Goal: Task Accomplishment & Management: Complete application form

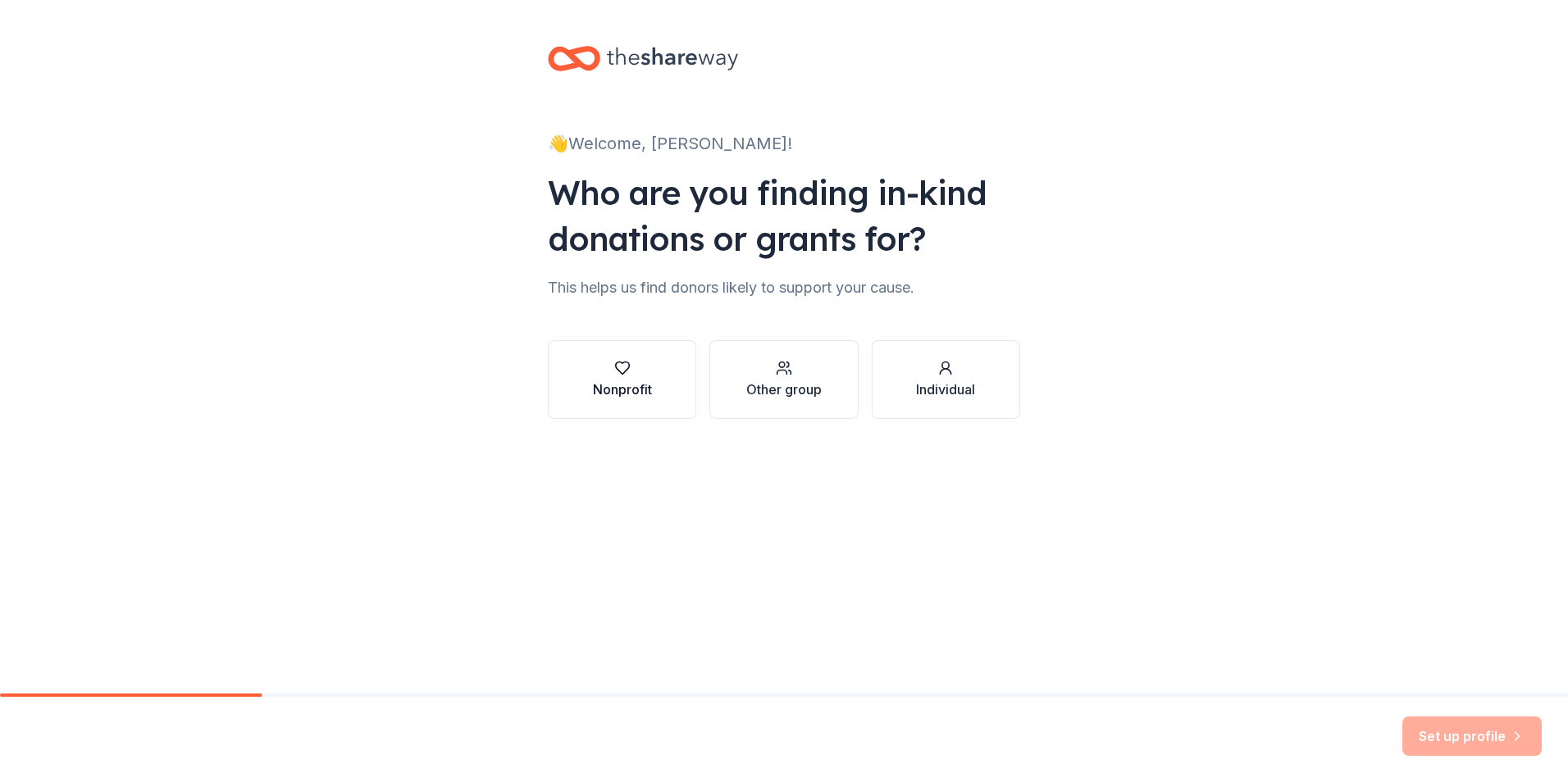
click at [620, 368] on icon "button" at bounding box center [622, 368] width 16 height 16
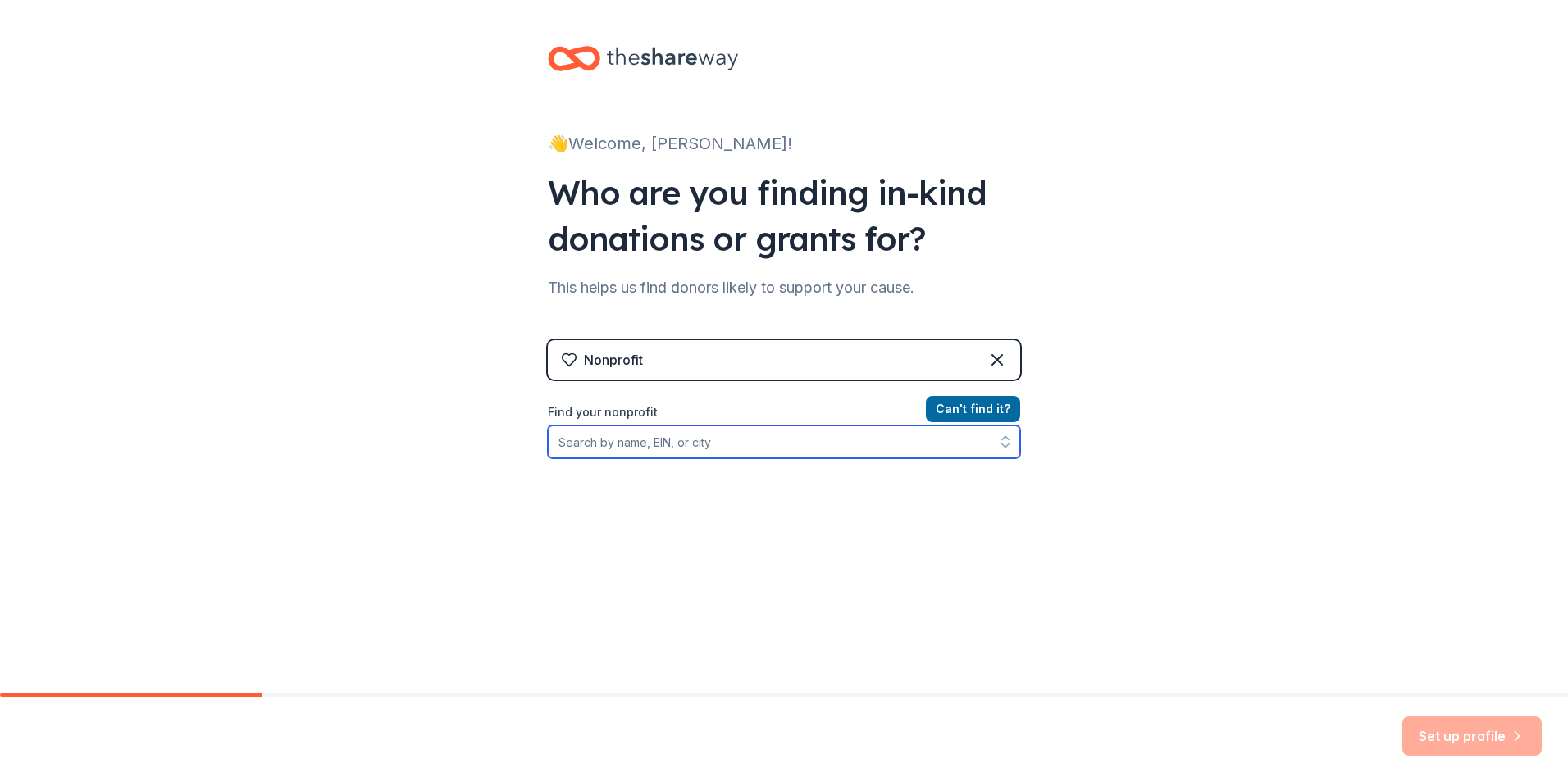
click at [700, 441] on input "Find your nonprofit" at bounding box center [784, 442] width 472 height 33
type input "[US_EMPLOYER_IDENTIFICATION_NUMBER]"
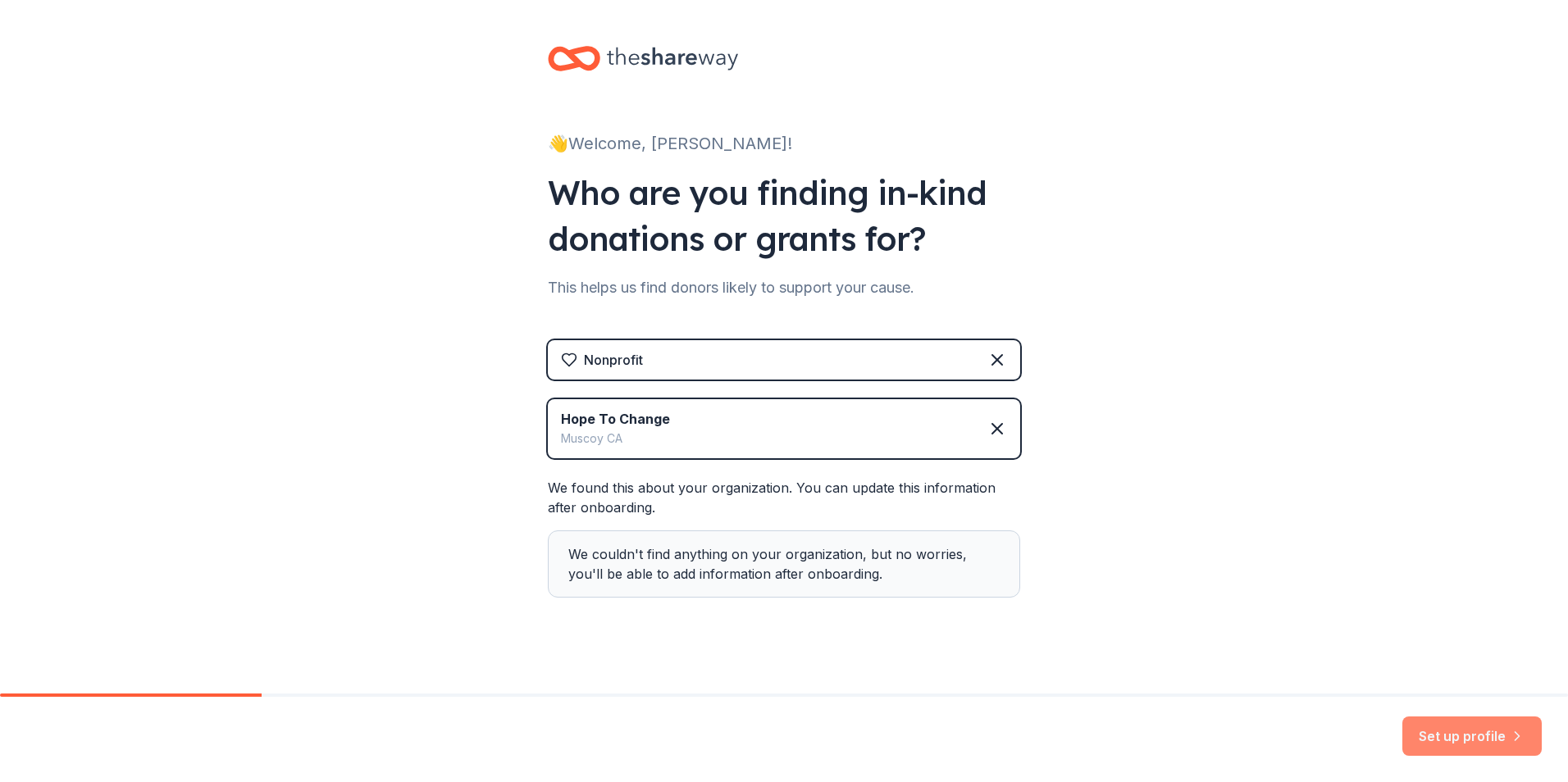
click at [1454, 732] on button "Set up profile" at bounding box center [1472, 737] width 139 height 40
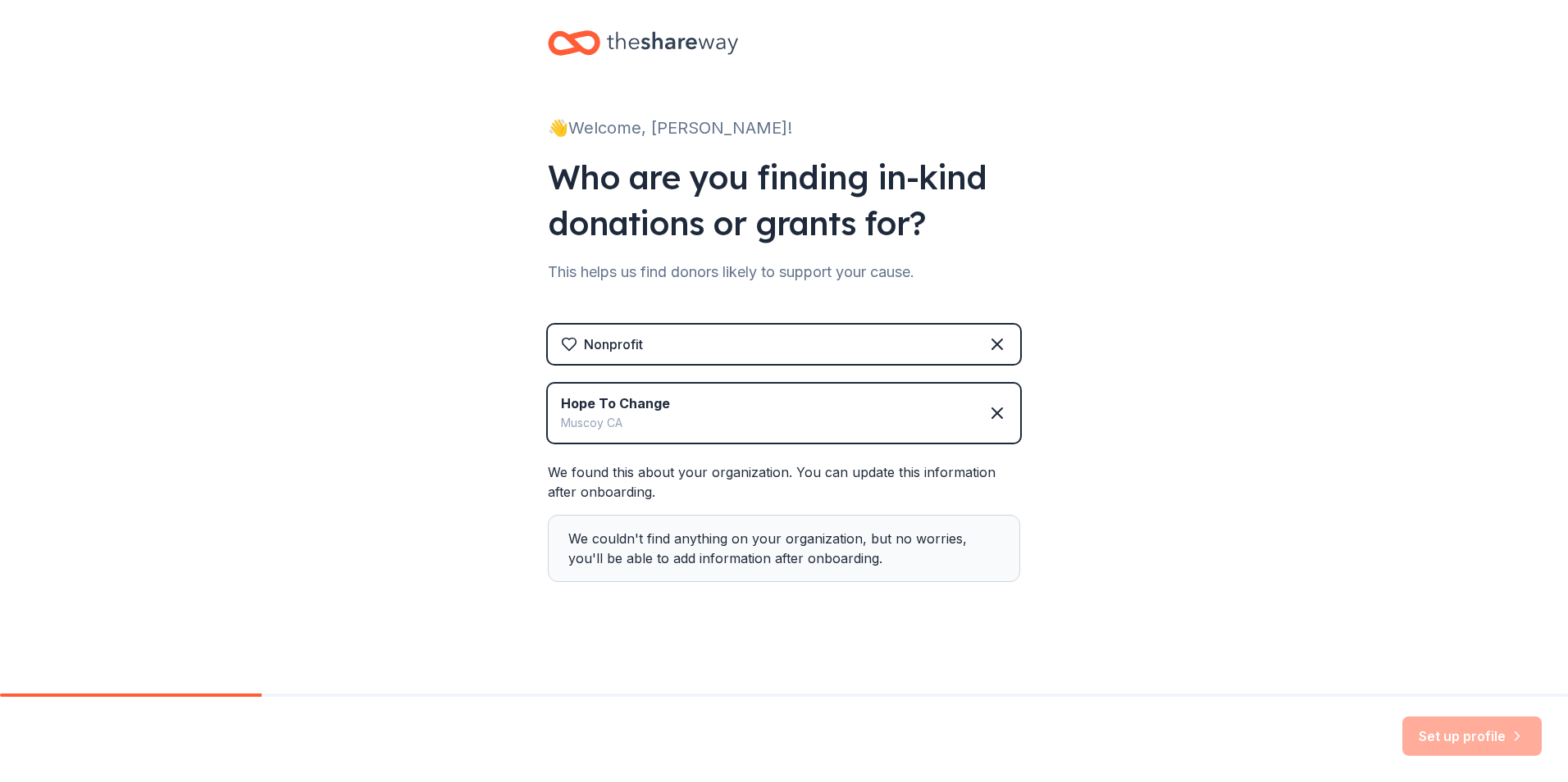
scroll to position [13, 0]
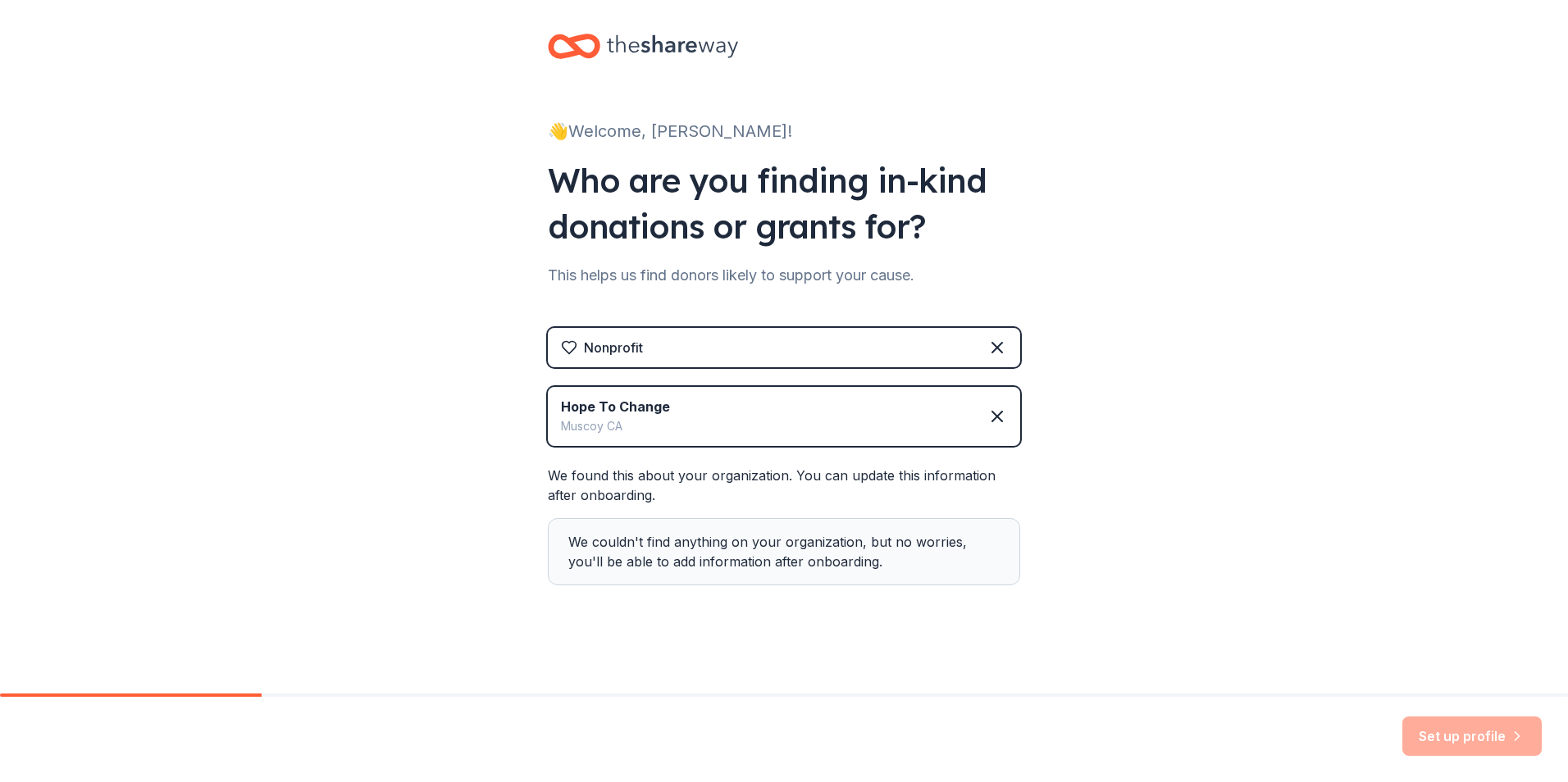
click at [1259, 567] on div "👋 Welcome, [PERSON_NAME]! Who are you finding in-kind donations or grants for? …" at bounding box center [784, 342] width 1568 height 709
click at [788, 424] on div "Hope To Change Muscoy CA" at bounding box center [784, 416] width 472 height 59
click at [677, 470] on div "We found this about your organization. You can update this information after on…" at bounding box center [784, 526] width 472 height 120
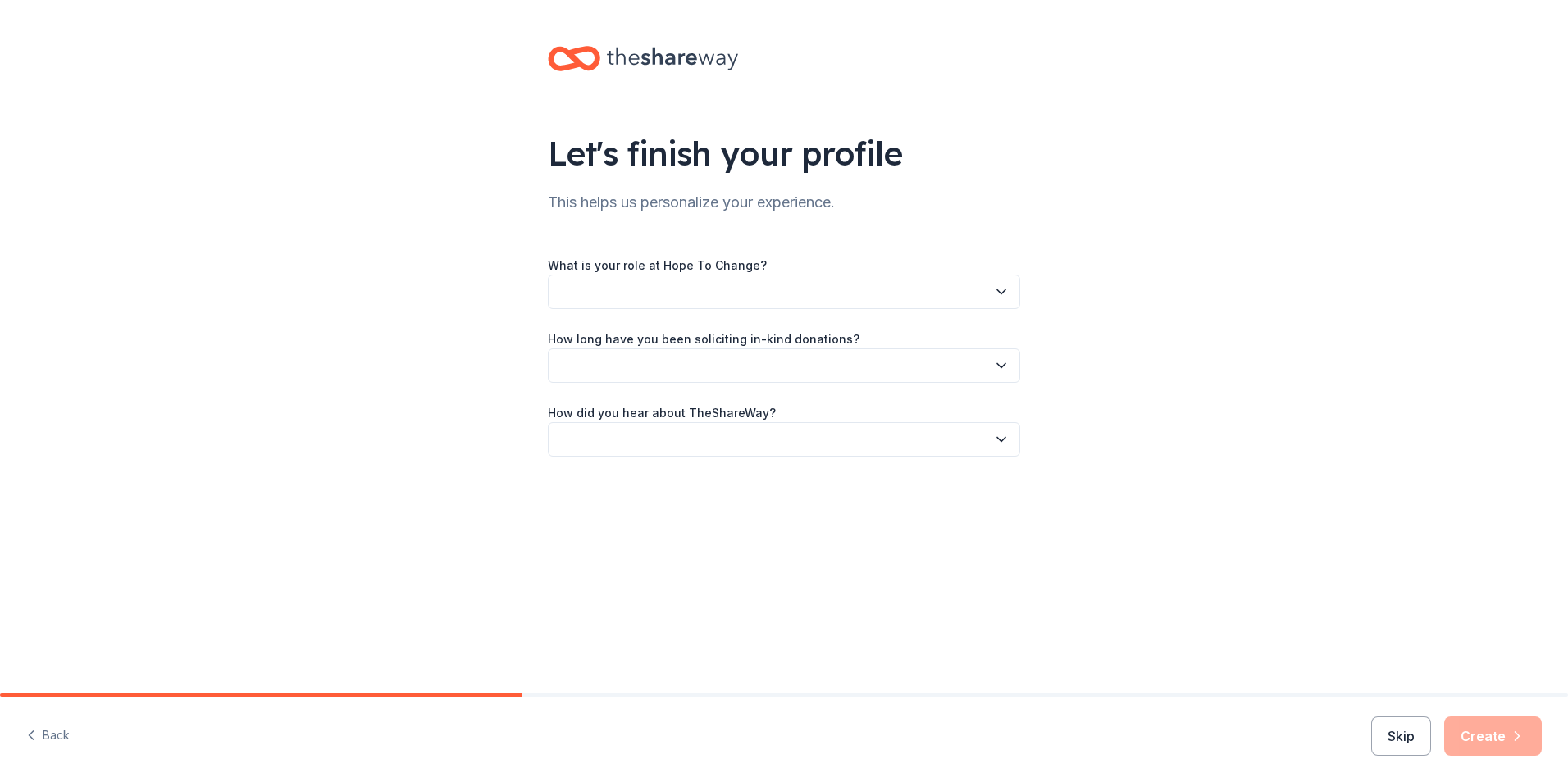
click at [1470, 730] on div "Skip Create" at bounding box center [1457, 737] width 170 height 40
click at [1003, 290] on icon "button" at bounding box center [1001, 291] width 16 height 16
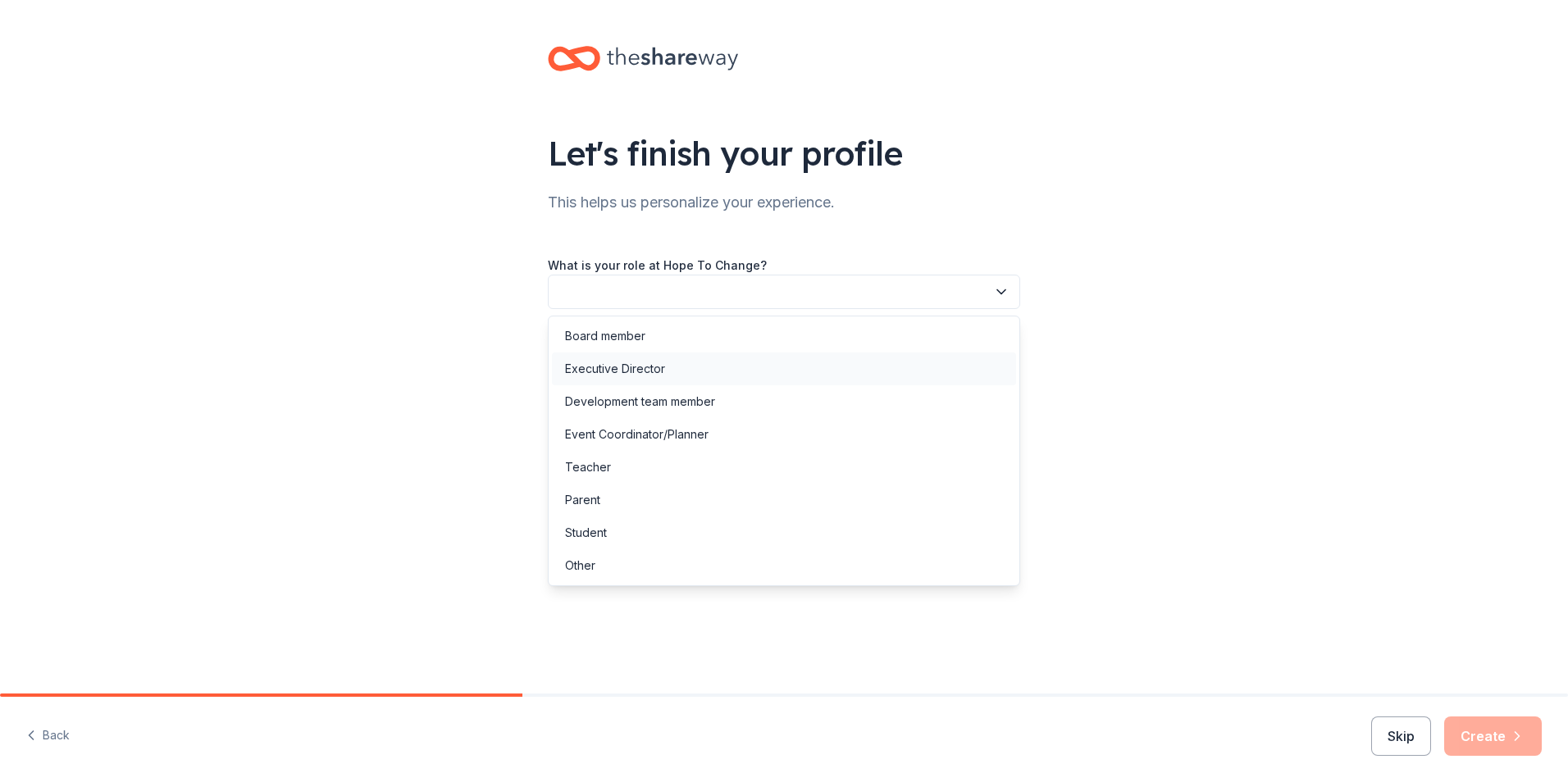
click at [746, 361] on div "Executive Director" at bounding box center [784, 369] width 465 height 33
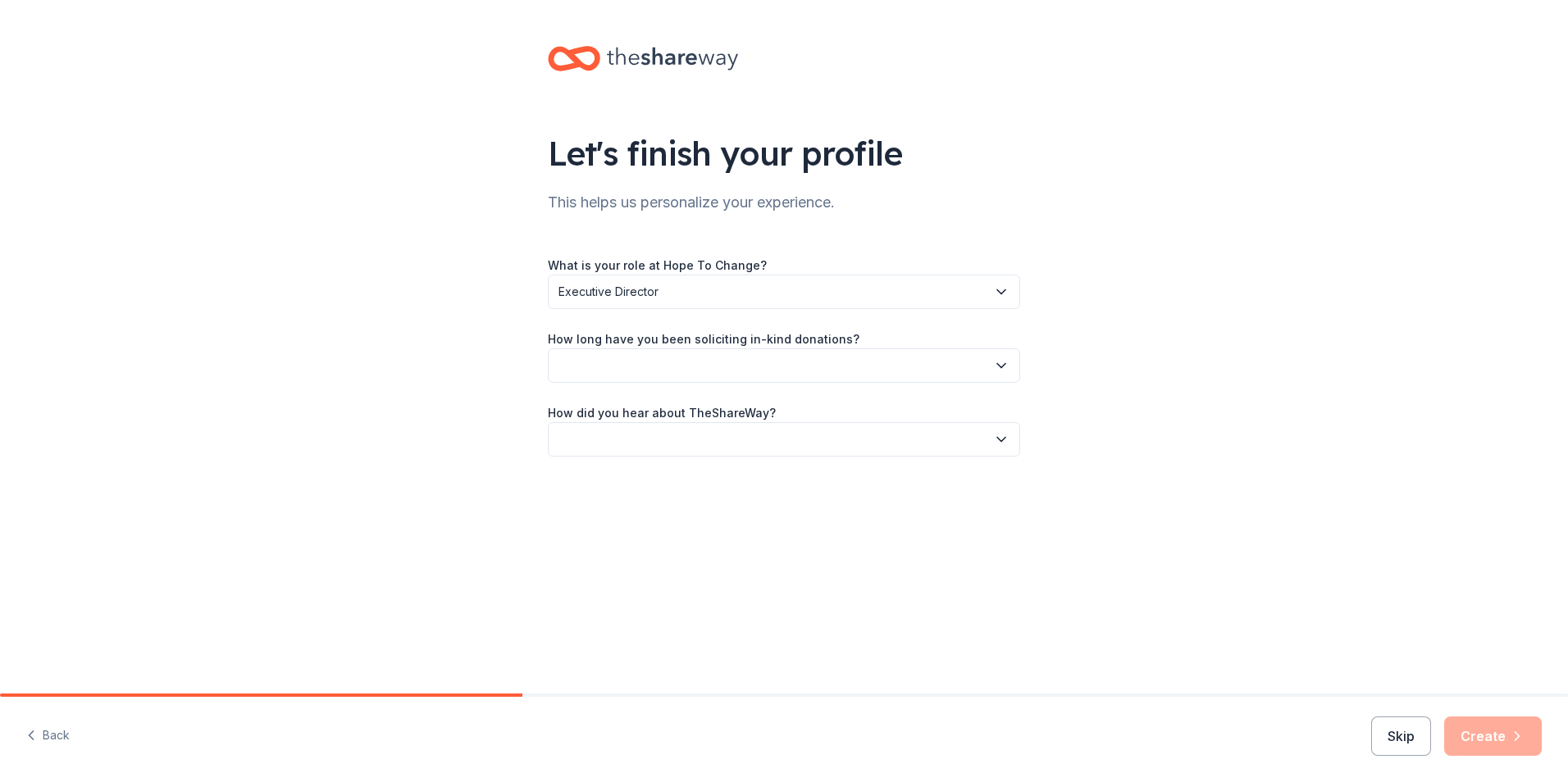
click at [995, 366] on icon "button" at bounding box center [1001, 365] width 16 height 16
click at [696, 433] on div "1 to 2 years" at bounding box center [784, 443] width 465 height 33
click at [991, 436] on button "button" at bounding box center [784, 439] width 472 height 35
click at [708, 485] on div "Friend or colleague" at bounding box center [784, 484] width 465 height 33
click at [1491, 730] on button "Create" at bounding box center [1493, 737] width 98 height 40
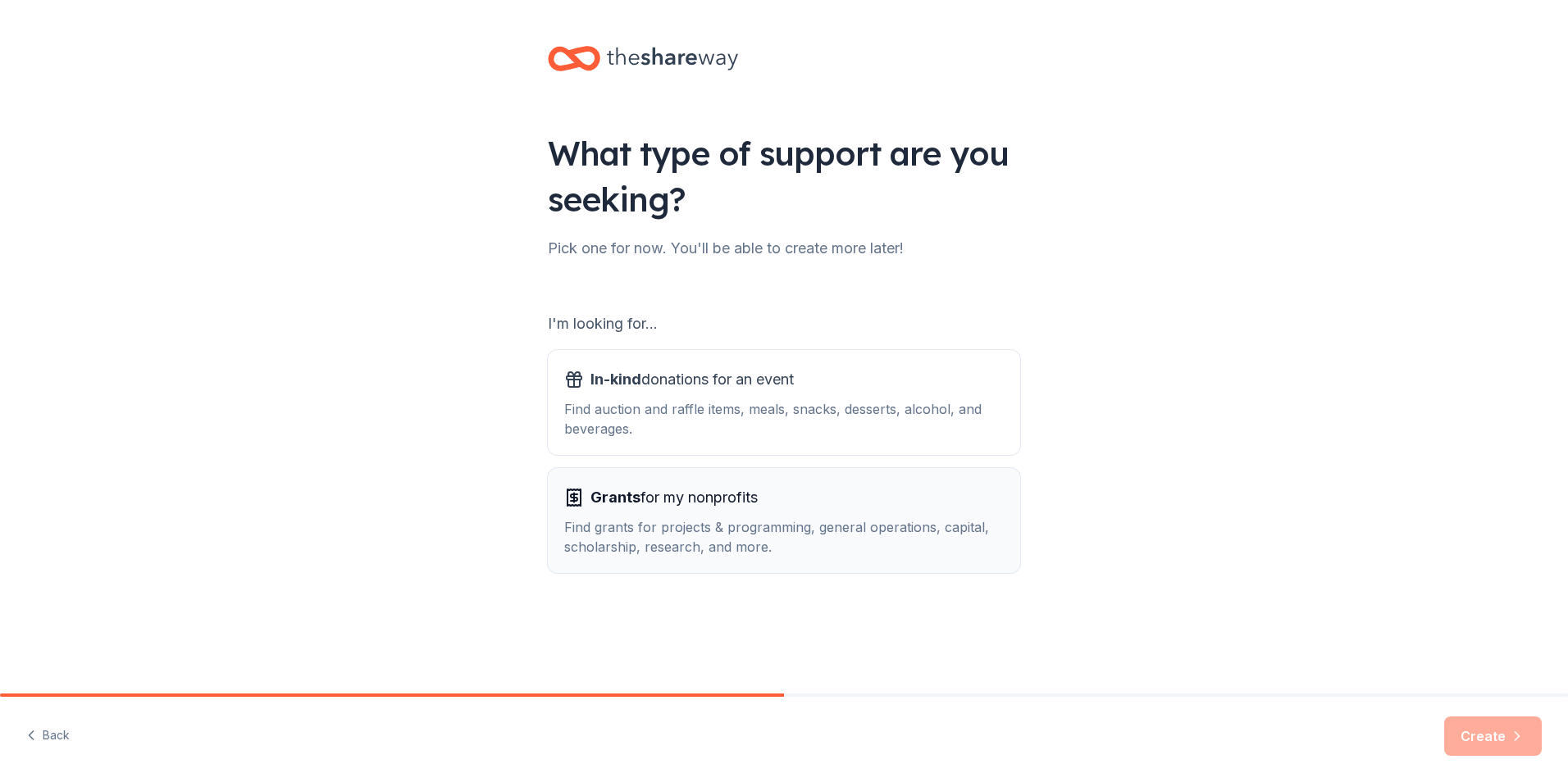
click at [694, 507] on span "Grants for my nonprofits" at bounding box center [674, 497] width 167 height 26
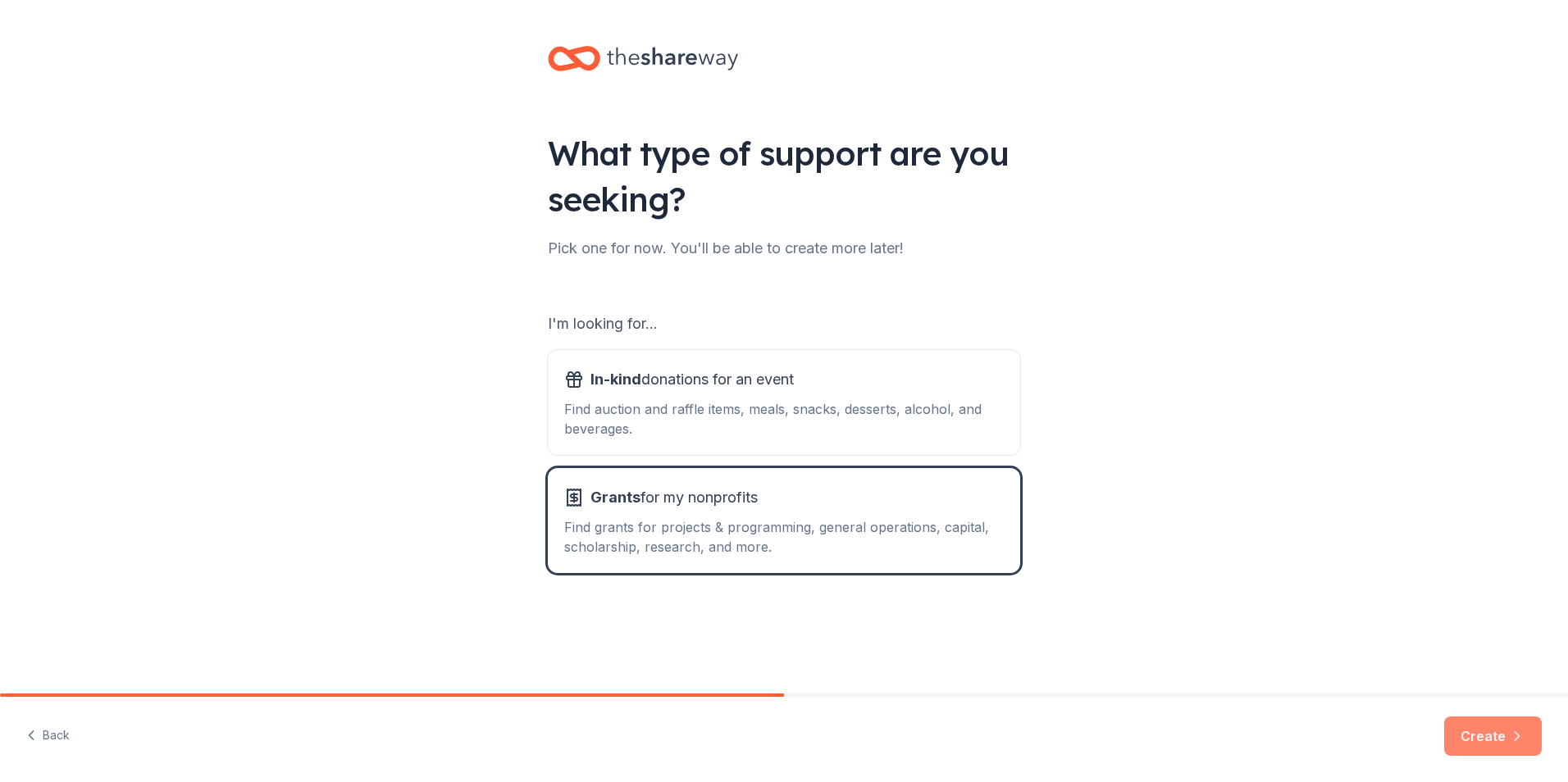
click at [1510, 738] on icon "button" at bounding box center [1517, 736] width 16 height 16
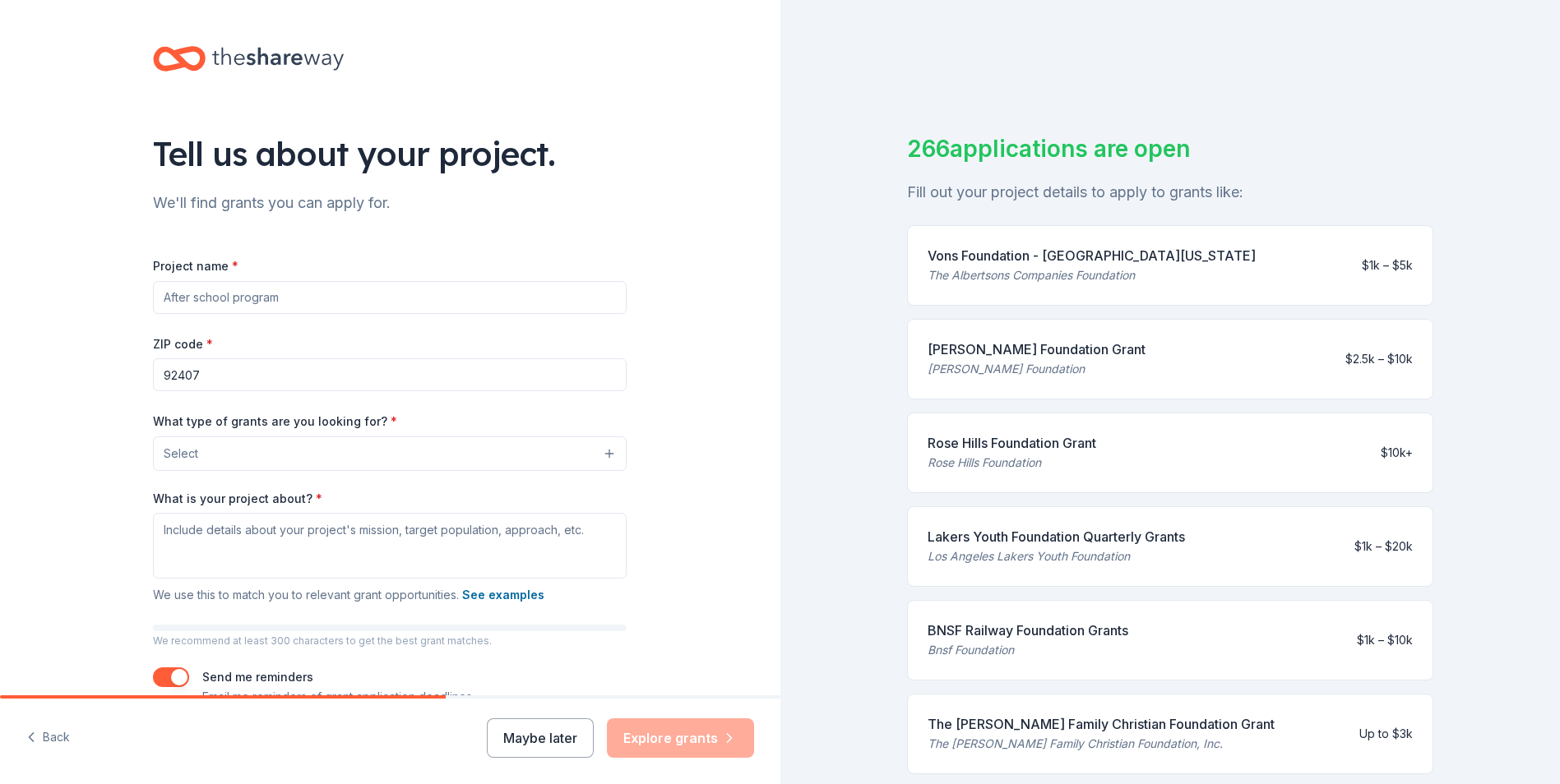
click at [341, 290] on input "Project name *" at bounding box center [390, 298] width 474 height 33
click at [598, 456] on button "Select" at bounding box center [390, 454] width 474 height 35
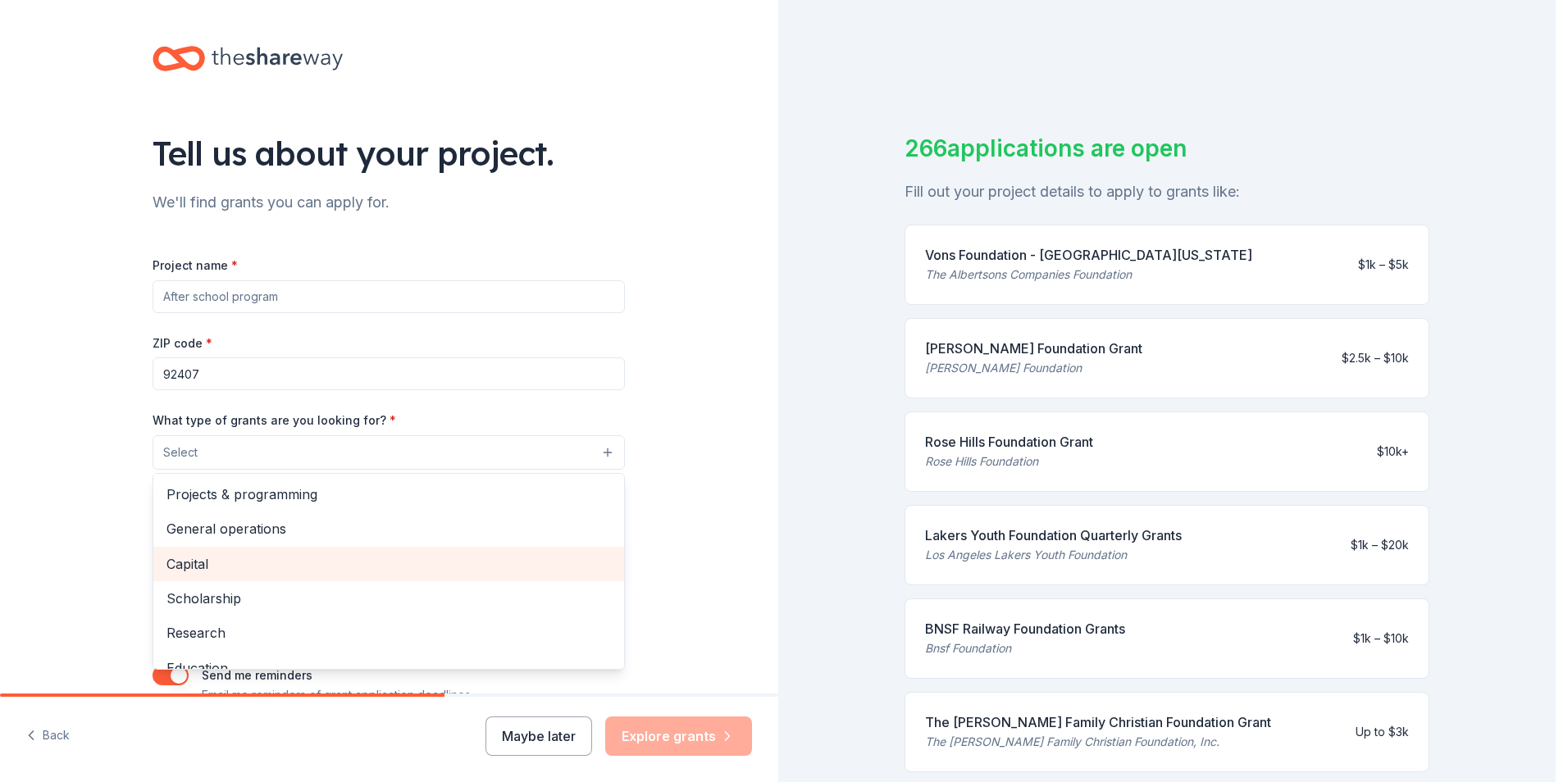
click at [242, 557] on span "Capital" at bounding box center [388, 564] width 444 height 21
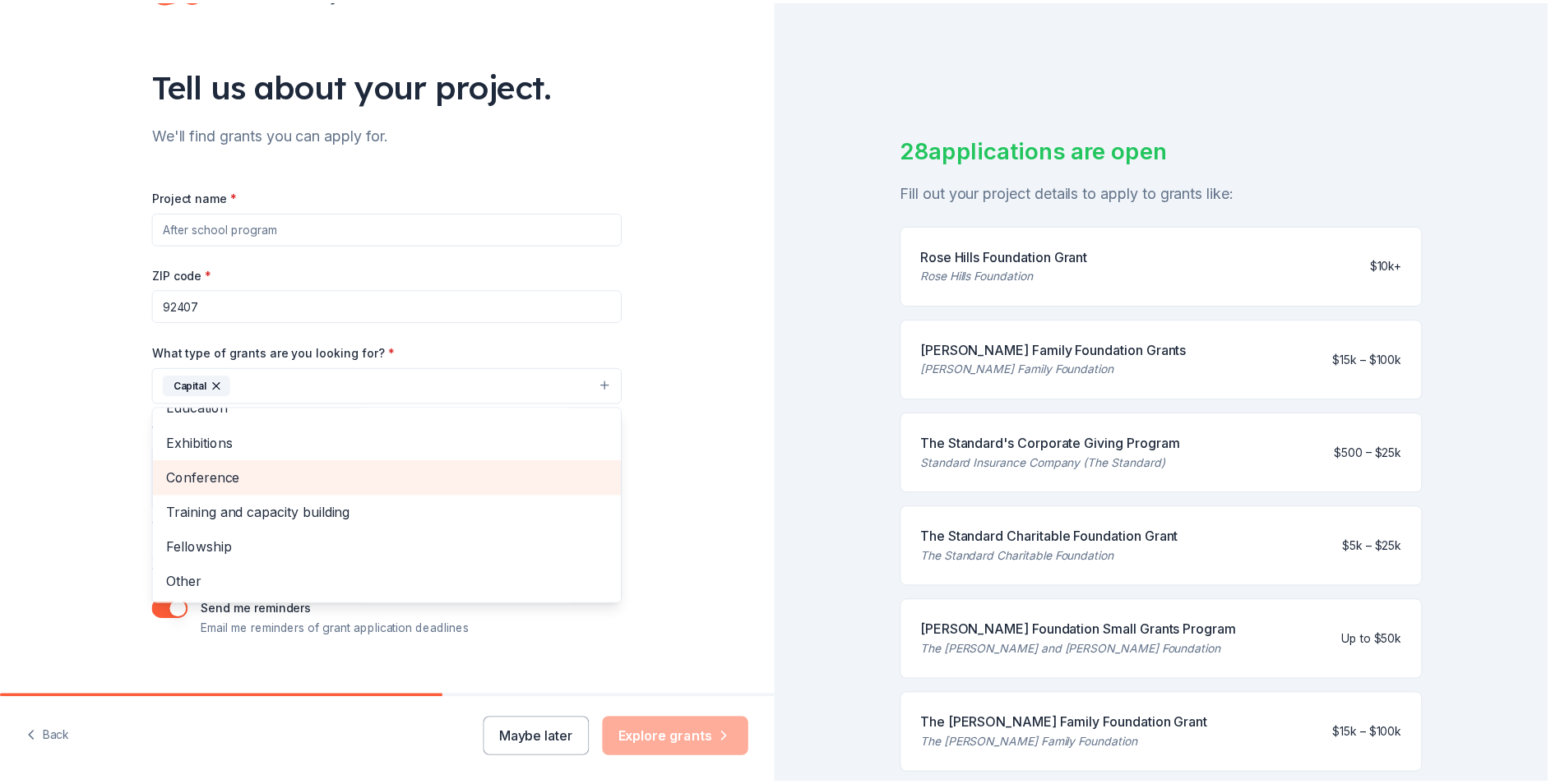
scroll to position [82, 0]
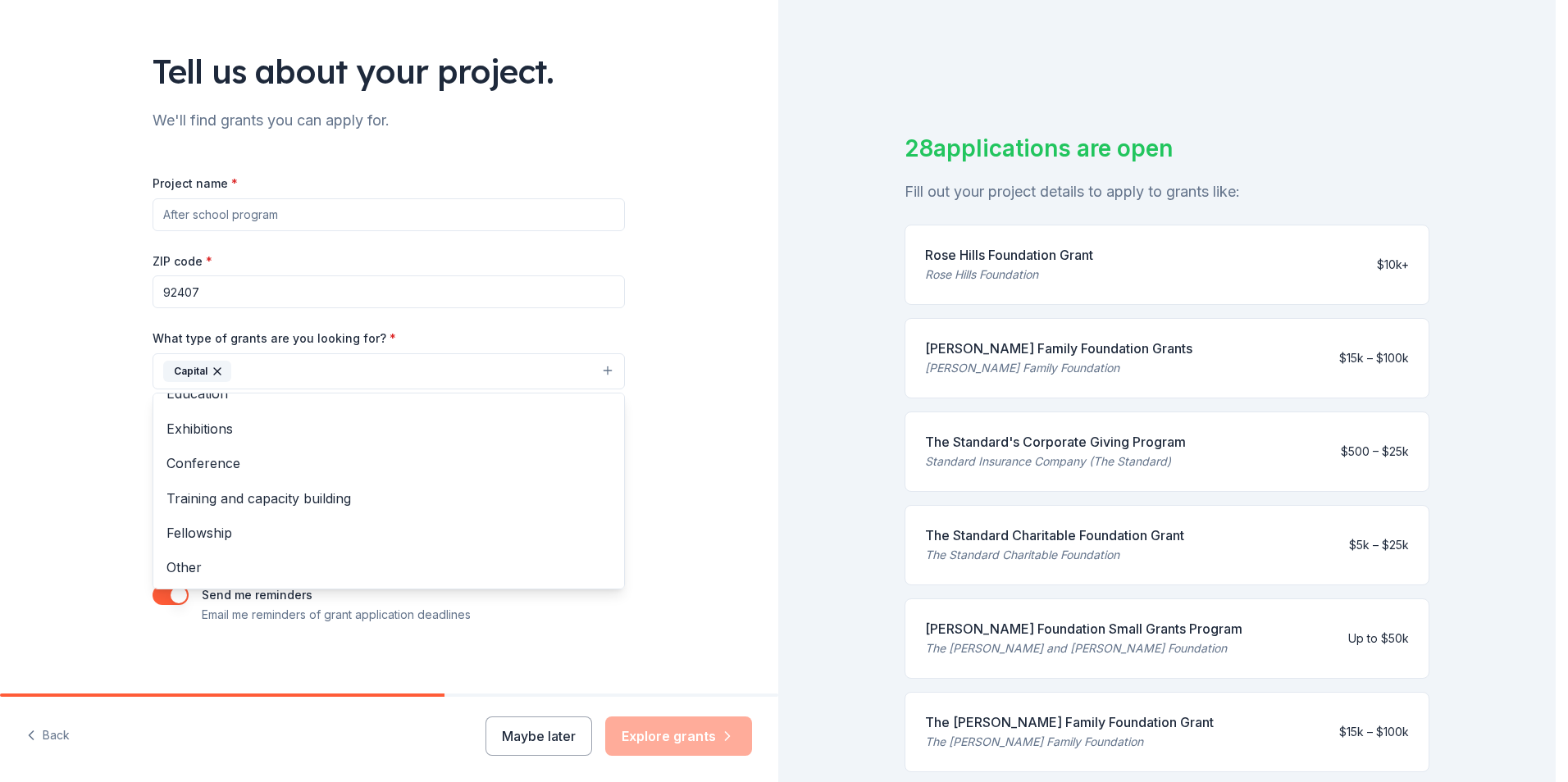
click at [673, 402] on div "Tell us about your project. We'll find grants you can apply for. Project name *…" at bounding box center [389, 311] width 778 height 786
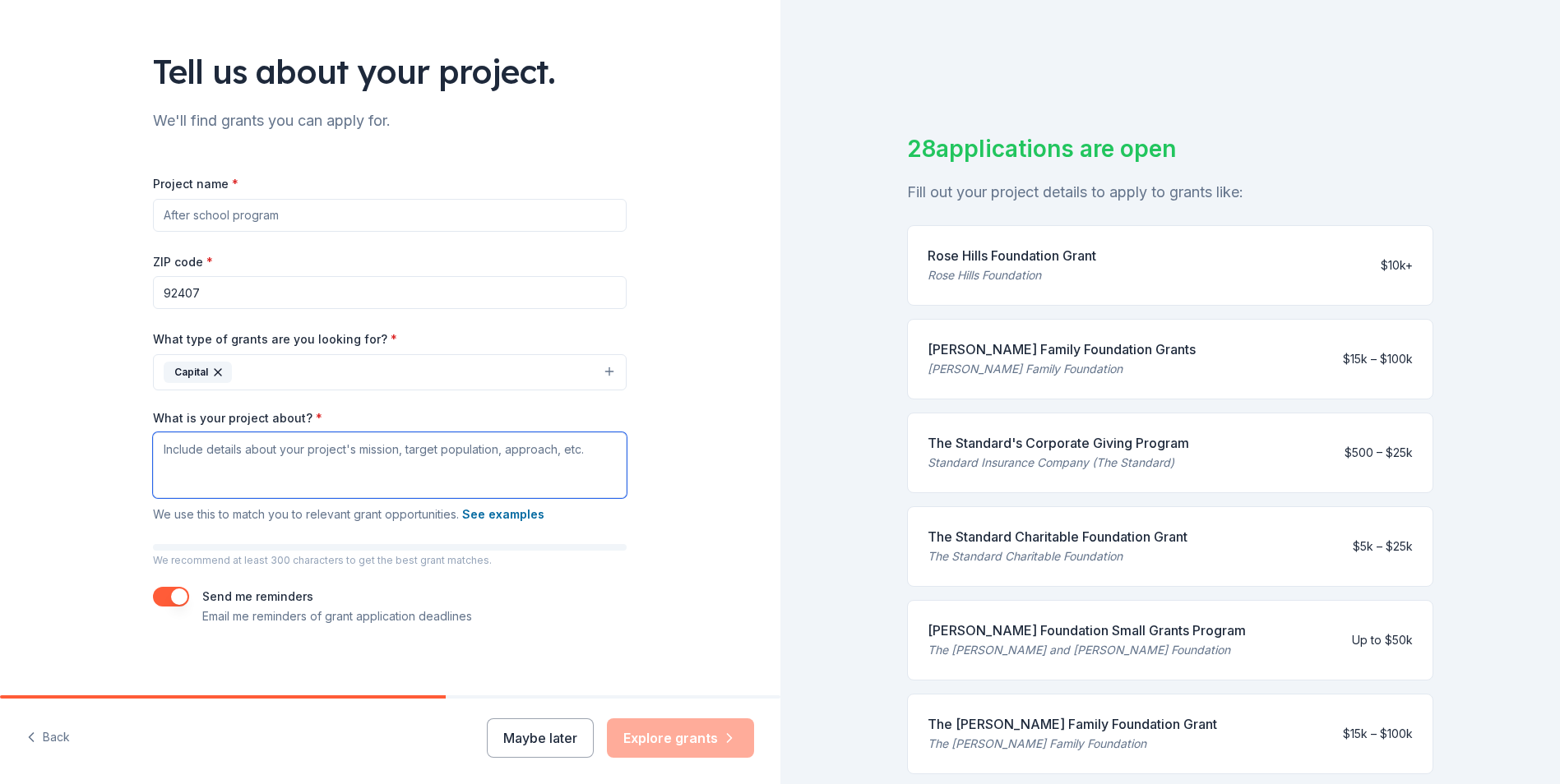
drag, startPoint x: 154, startPoint y: 446, endPoint x: 294, endPoint y: 441, distance: 140.1
click at [294, 441] on textarea "What is your project about? *" at bounding box center [390, 466] width 474 height 66
drag, startPoint x: 582, startPoint y: 453, endPoint x: 405, endPoint y: 451, distance: 177.0
click at [406, 452] on textarea "What is your project about? *" at bounding box center [390, 466] width 474 height 66
drag, startPoint x: 140, startPoint y: 410, endPoint x: 344, endPoint y: 472, distance: 213.2
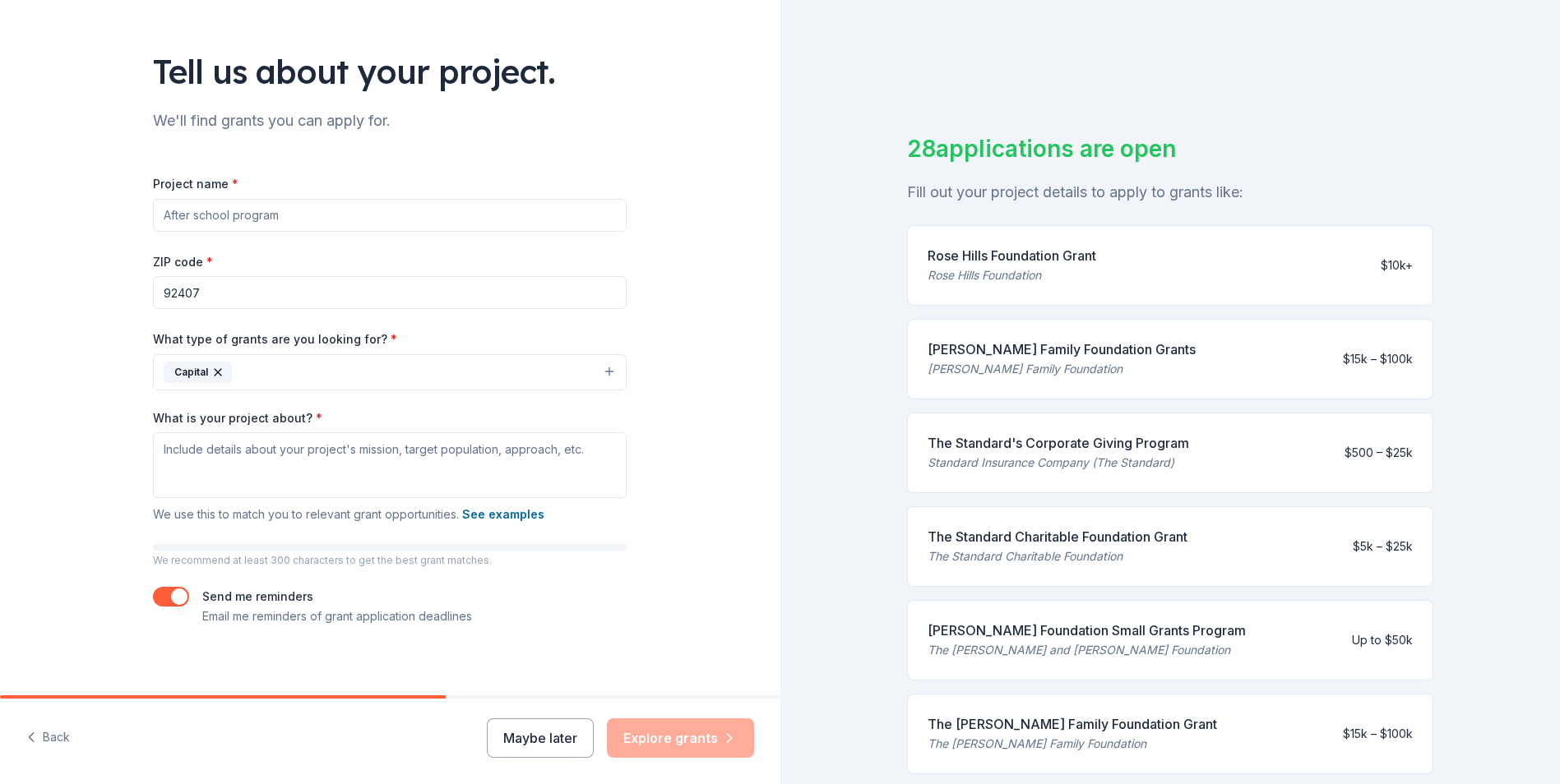
click at [344, 472] on div "Tell us about your project. We'll find grants you can apply for. Project name *…" at bounding box center [389, 311] width 526 height 788
copy label "What is your project about? *"
click at [439, 480] on textarea "What is your project about? *" at bounding box center [390, 466] width 474 height 66
drag, startPoint x: 149, startPoint y: 447, endPoint x: 306, endPoint y: 446, distance: 157.0
click at [306, 446] on textarea "What is your project about? *" at bounding box center [390, 466] width 474 height 66
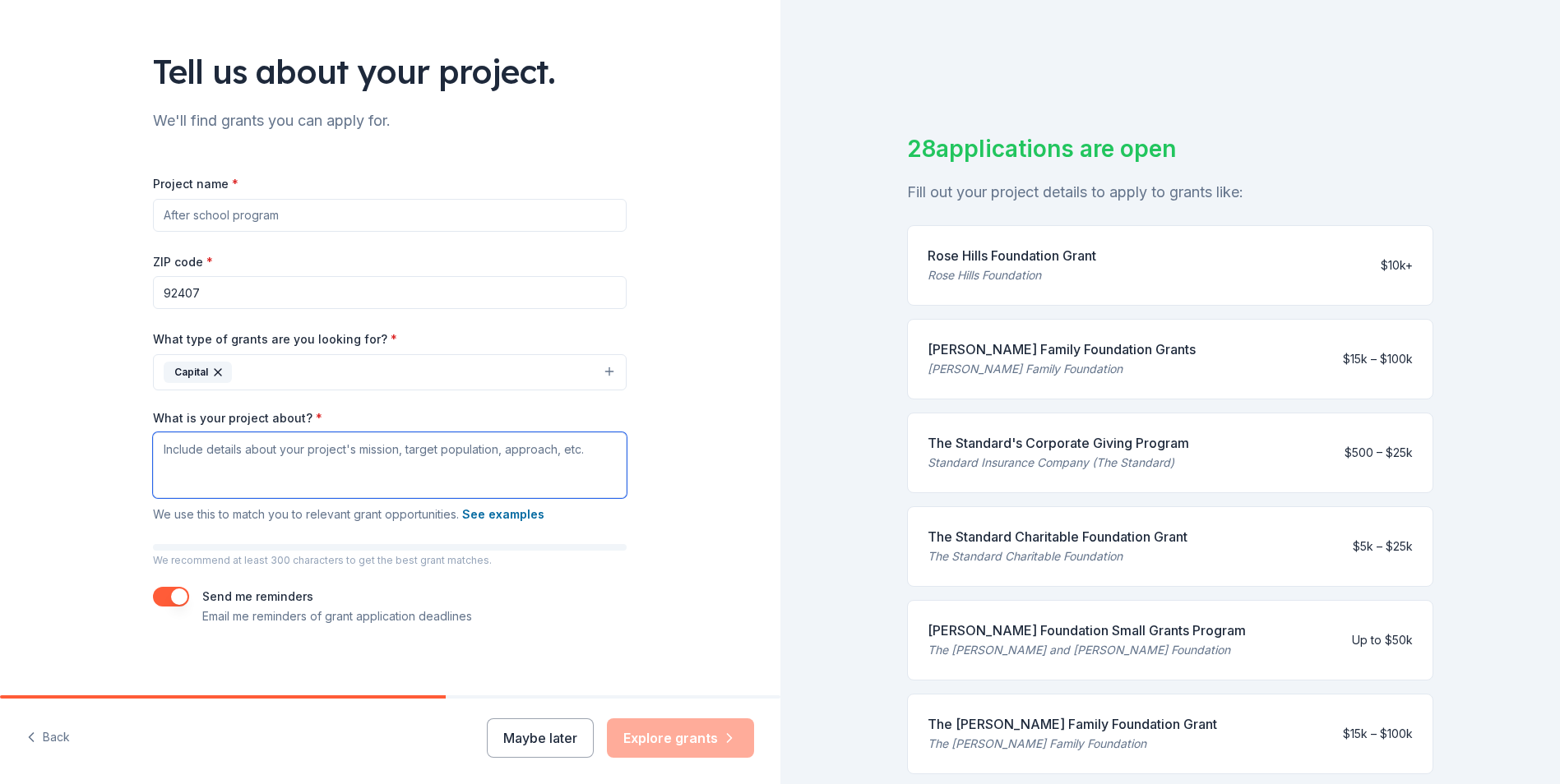
drag, startPoint x: 579, startPoint y: 450, endPoint x: 395, endPoint y: 452, distance: 184.0
click at [395, 452] on textarea "What is your project about? *" at bounding box center [390, 466] width 474 height 66
drag, startPoint x: 159, startPoint y: 451, endPoint x: 569, endPoint y: 457, distance: 410.0
click at [569, 457] on textarea "What is your project about? *" at bounding box center [390, 466] width 474 height 66
drag, startPoint x: 583, startPoint y: 449, endPoint x: 380, endPoint y: 451, distance: 203.0
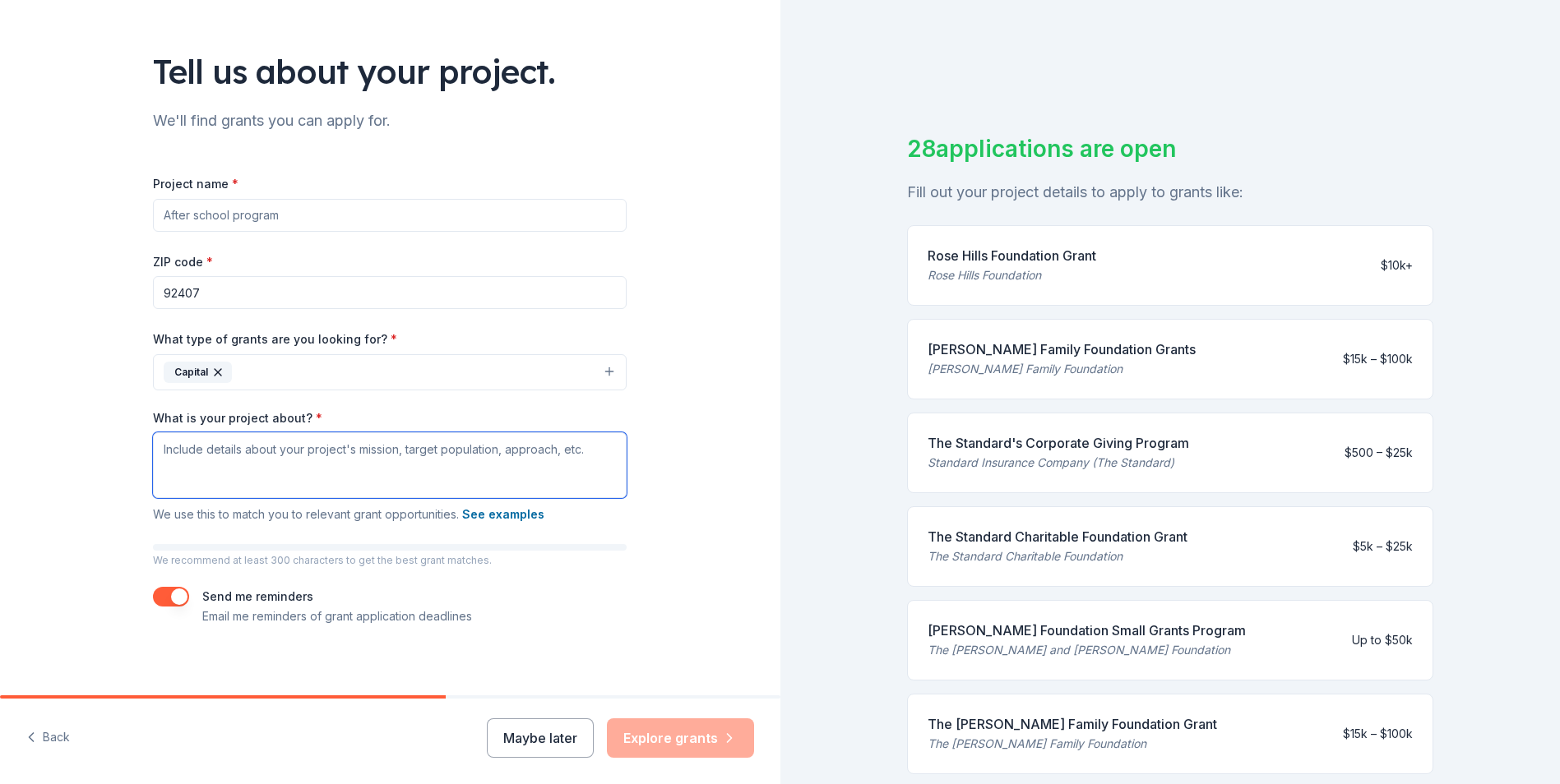
click at [380, 451] on textarea "What is your project about? *" at bounding box center [390, 466] width 474 height 66
click at [299, 445] on textarea "What is your project about? *" at bounding box center [390, 466] width 474 height 66
paste textarea "Our project focuses on developing affordable, permanent housing for unhoused an…"
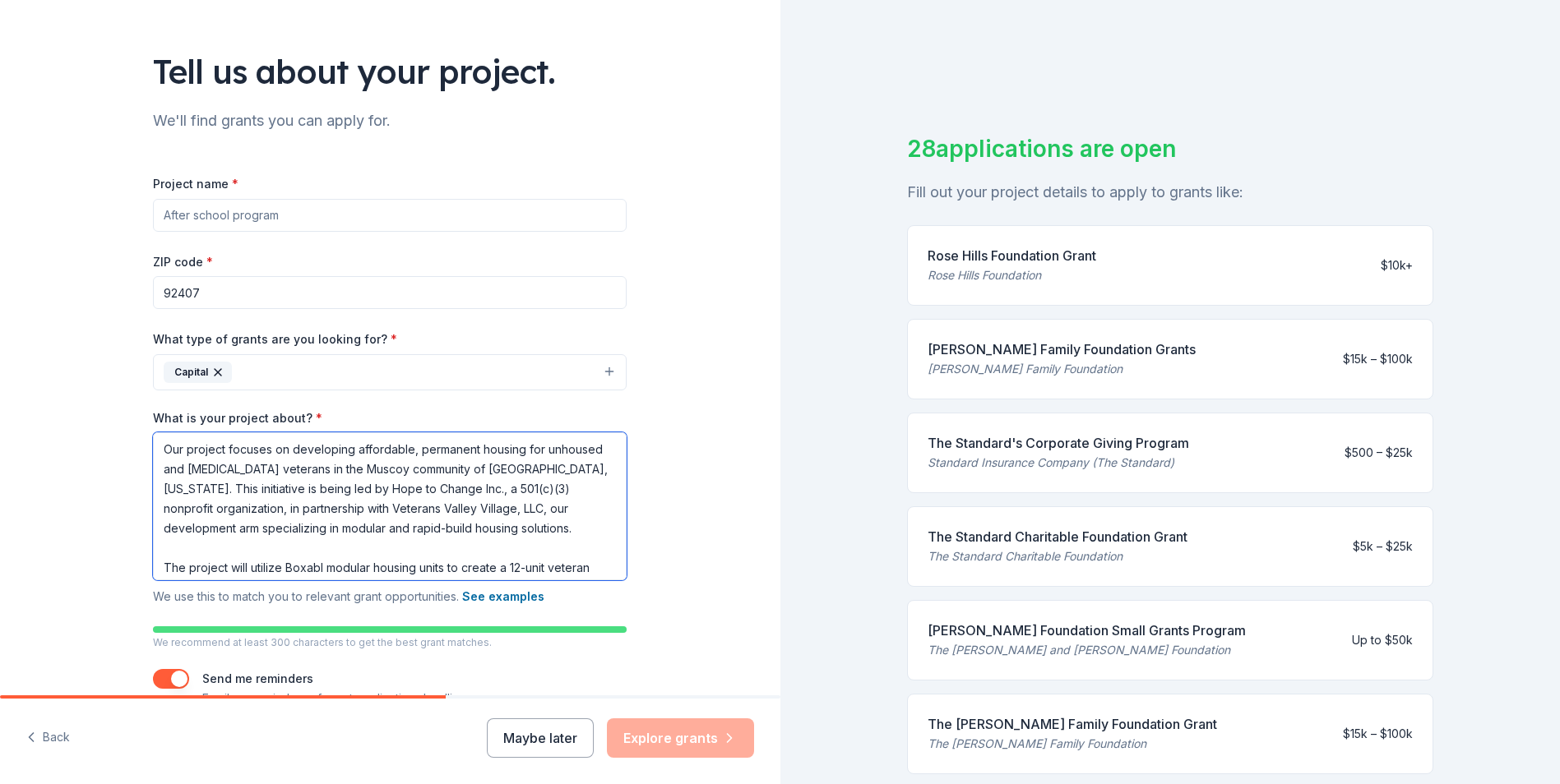
scroll to position [134, 0]
paste textarea "This project not only addresses the urgent housing crisis facing veterans but a…"
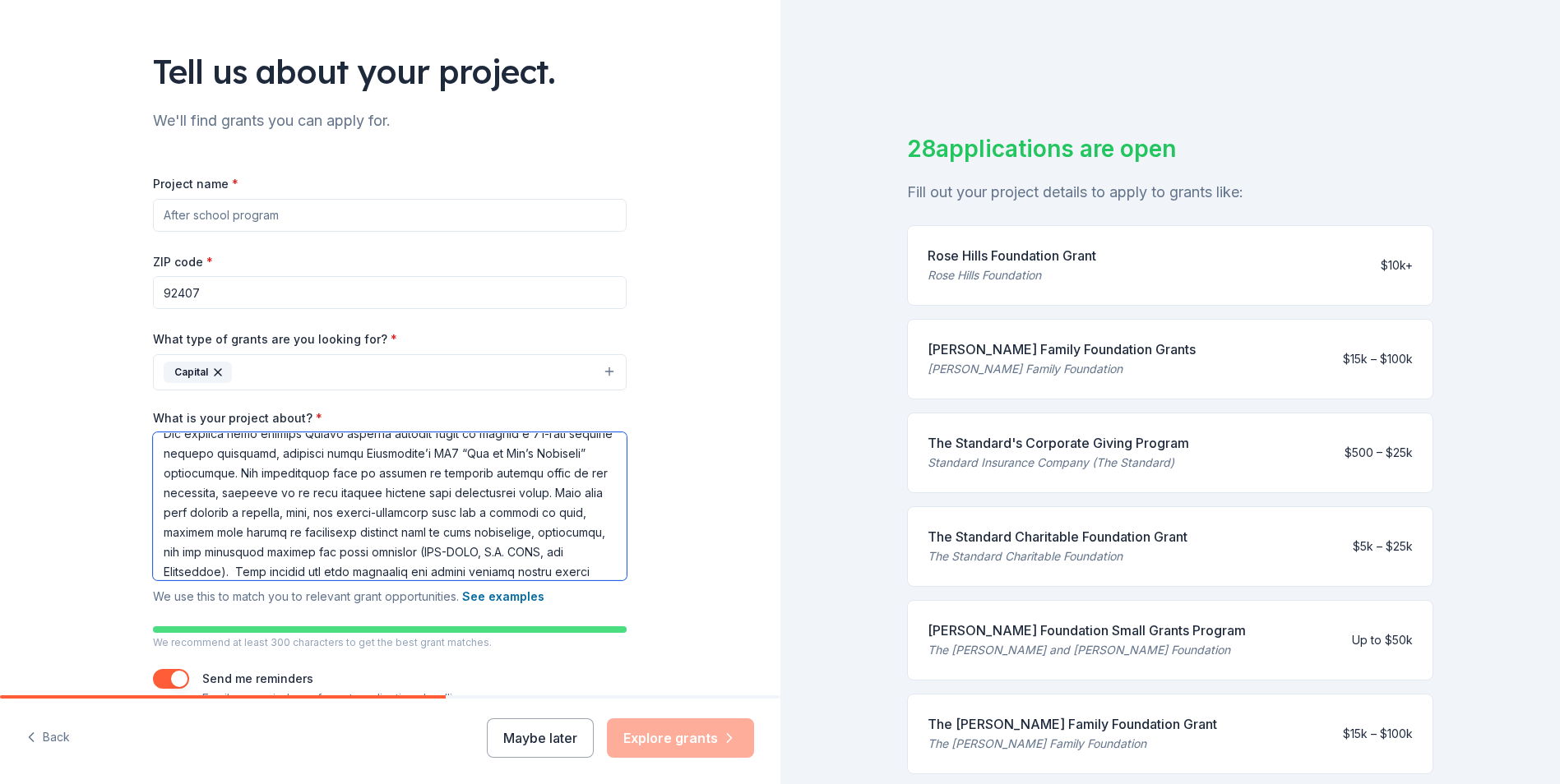
scroll to position [212, 0]
type textarea "Lor ipsumdo sitamet co adipiscing elitseddoe, temporinc utlabor etd magnaali en…"
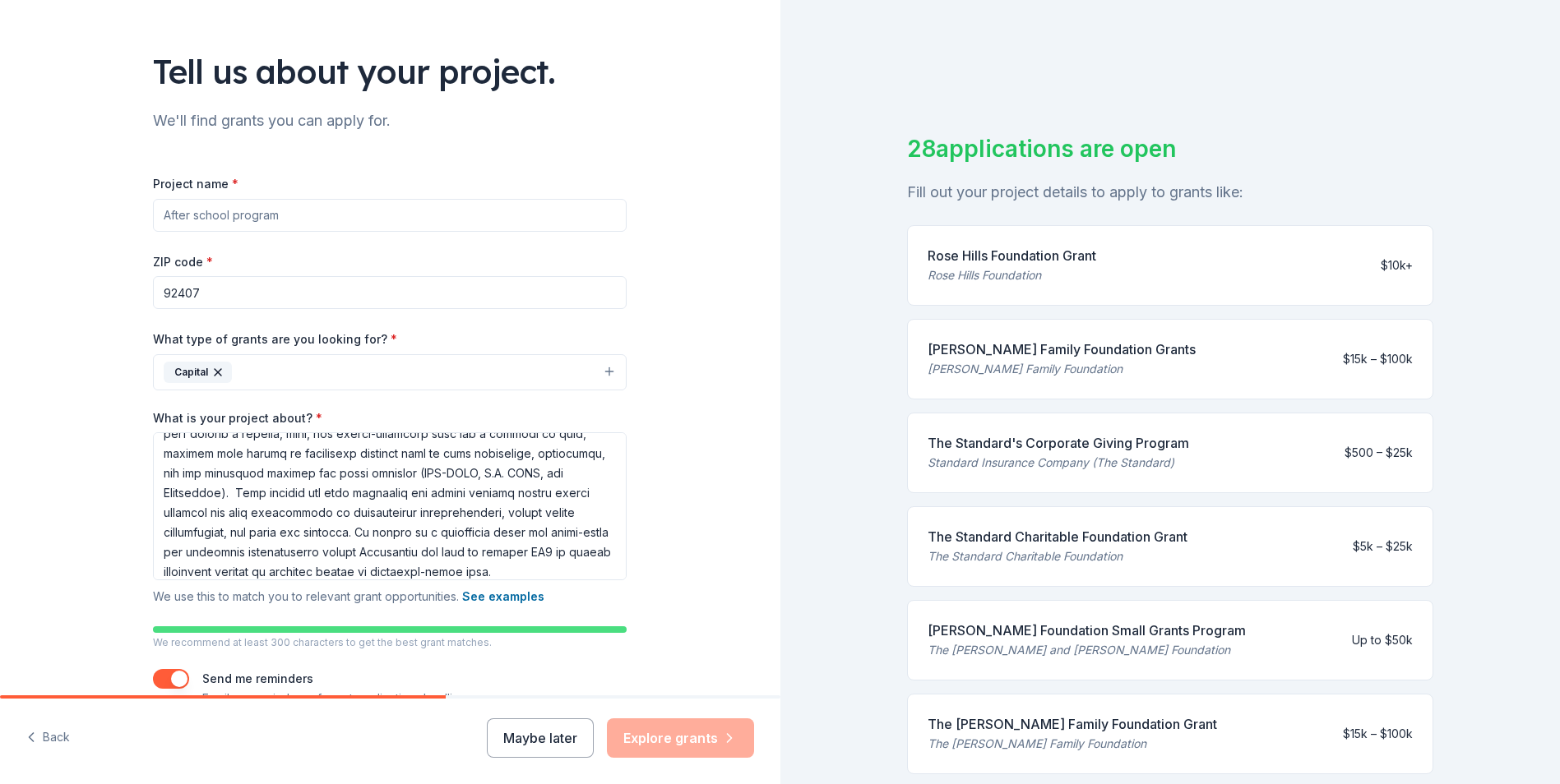
click at [707, 538] on div "Tell us about your project. We'll find grants you can apply for. Project name *…" at bounding box center [390, 352] width 780 height 869
click at [369, 219] on input "Project name *" at bounding box center [390, 215] width 474 height 33
type input "v"
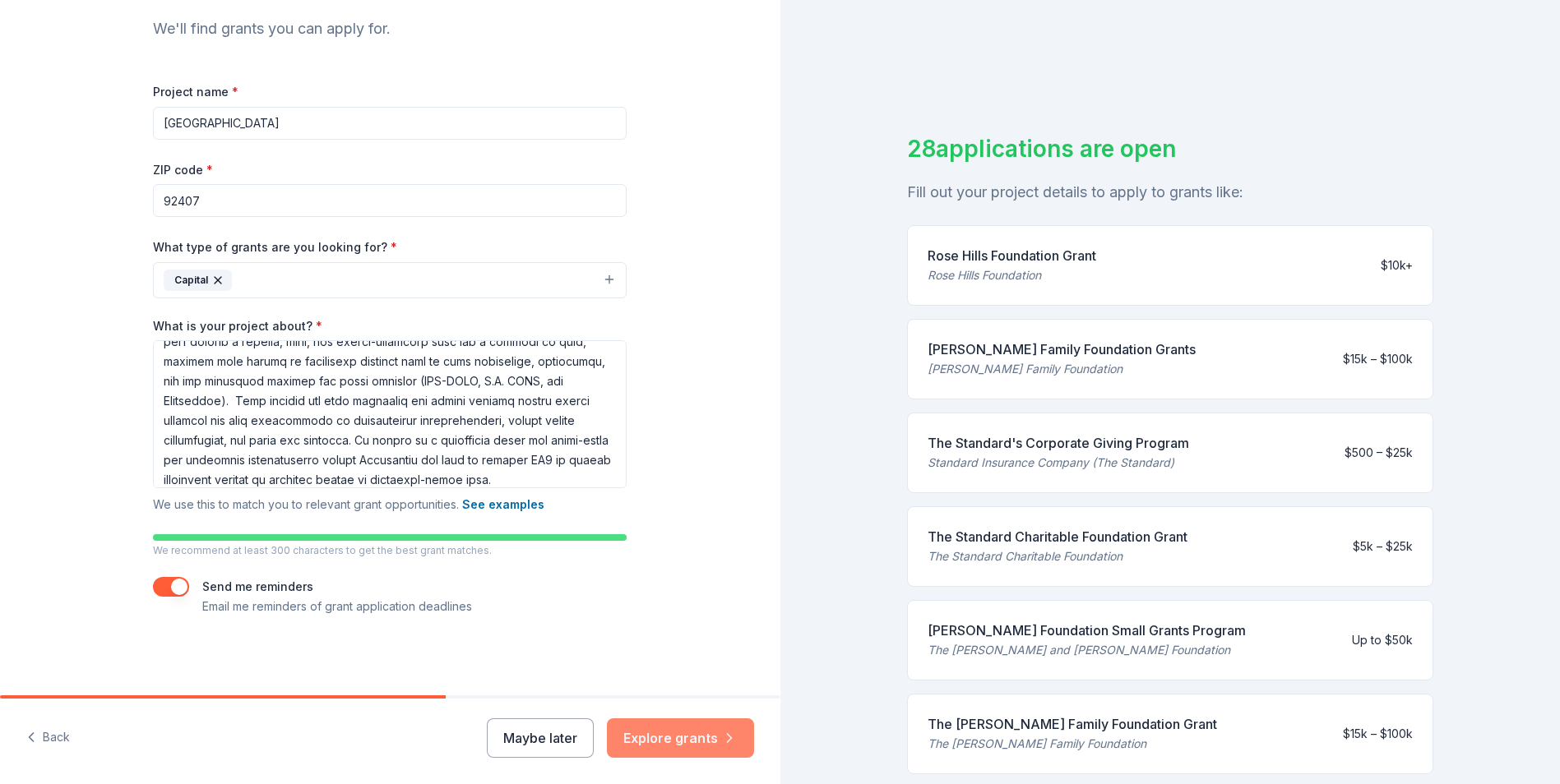
type input "[GEOGRAPHIC_DATA]"
click at [671, 735] on button "Explore grants" at bounding box center [680, 738] width 148 height 40
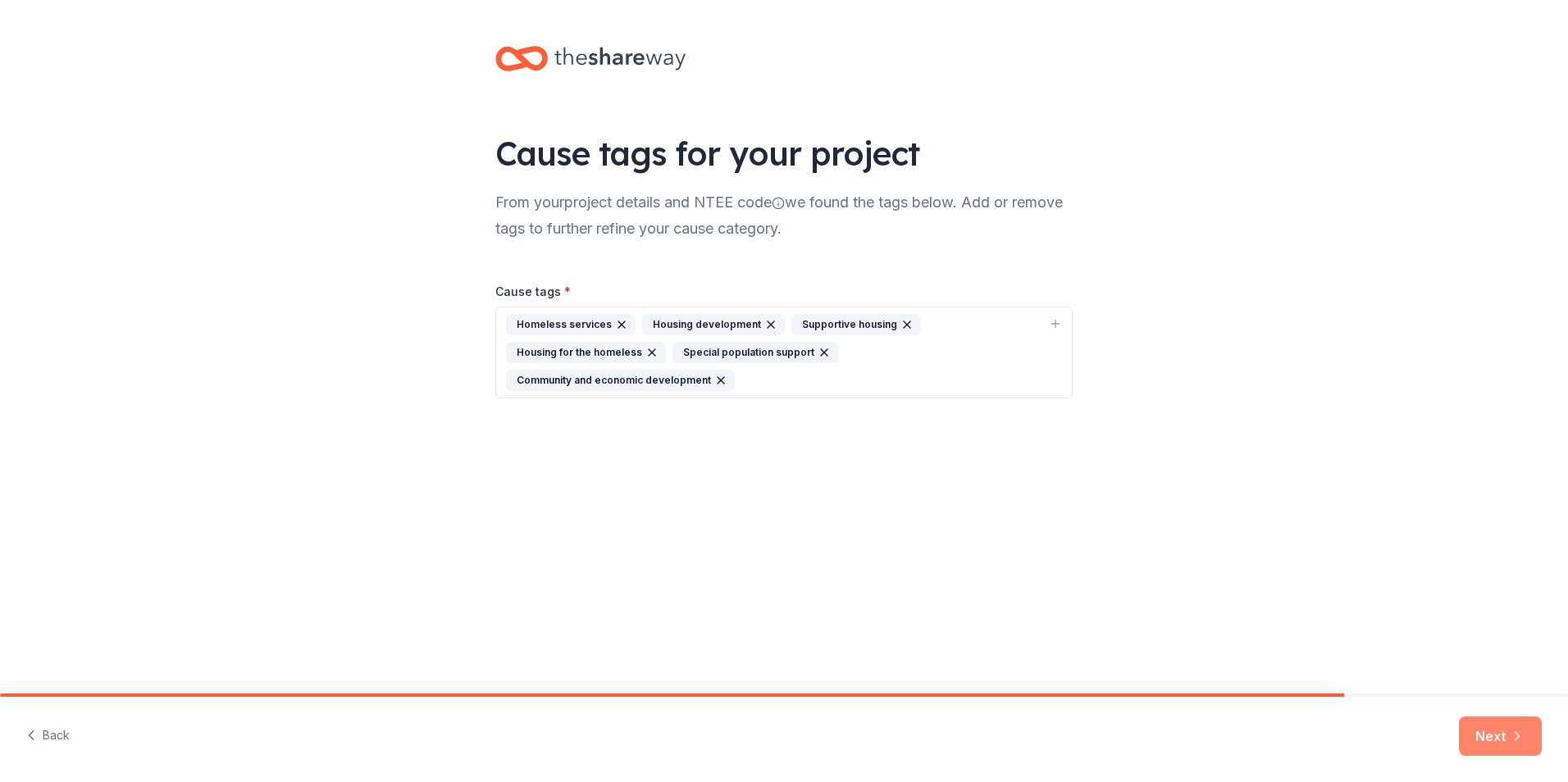
click at [1507, 735] on button "Next" at bounding box center [1500, 737] width 83 height 40
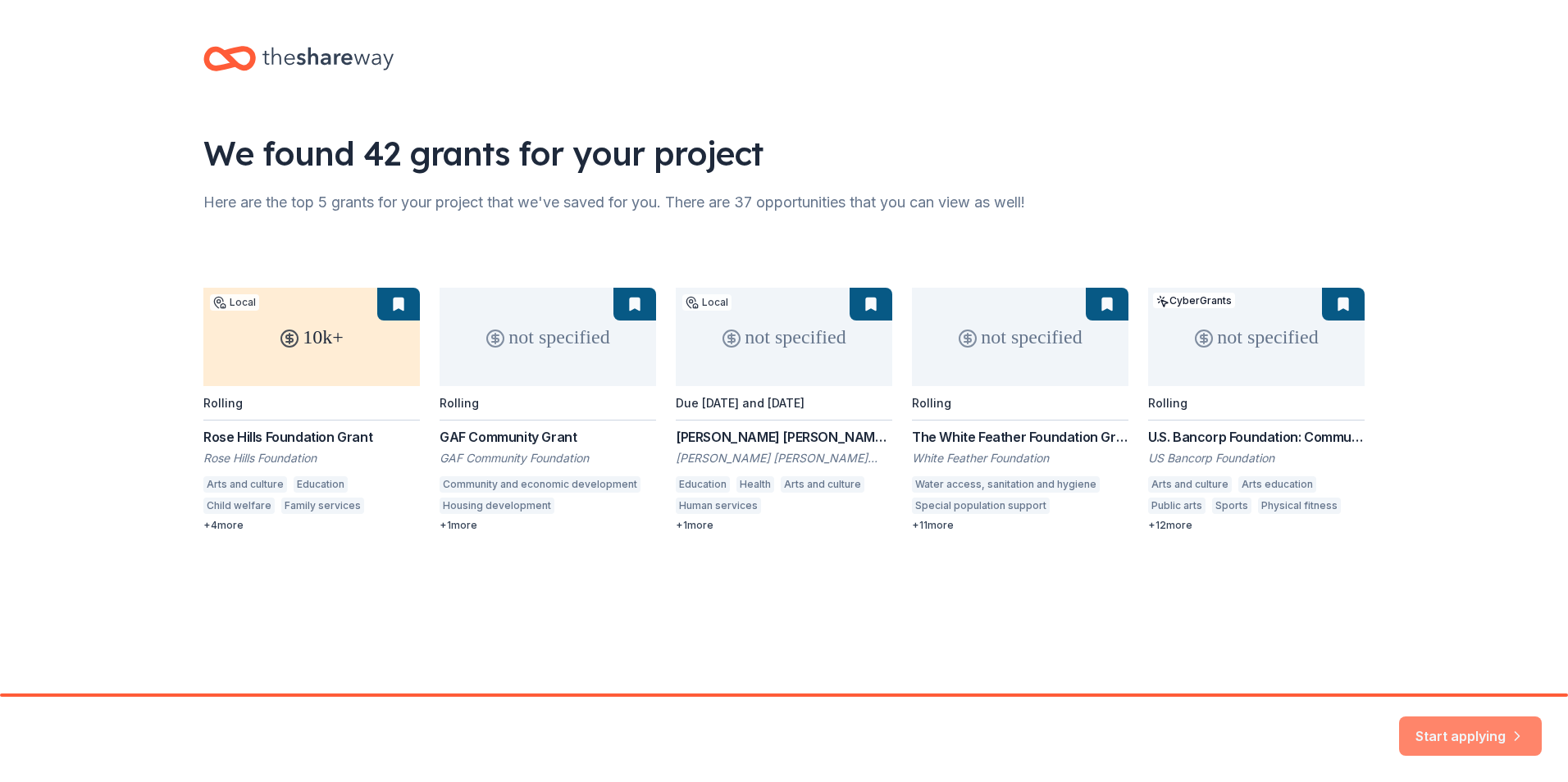
click at [1468, 729] on button "Start applying" at bounding box center [1470, 726] width 142 height 40
